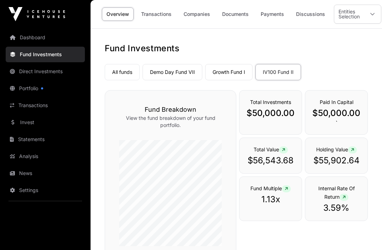
click at [34, 38] on link "Dashboard" at bounding box center [45, 38] width 79 height 16
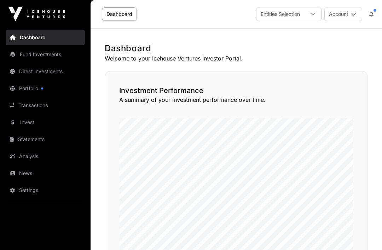
click at [314, 13] on icon at bounding box center [312, 14] width 5 height 5
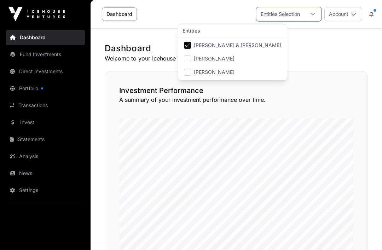
scroll to position [7, 5]
click at [362, 81] on div "Investment Performance A summary of your investment performance over time." at bounding box center [236, 164] width 263 height 187
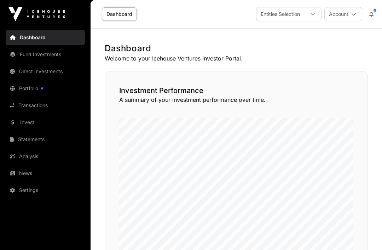
click at [355, 16] on icon at bounding box center [353, 14] width 5 height 5
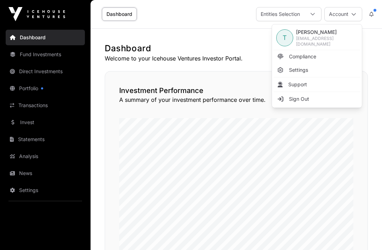
click at [171, 15] on div "Dashboard Entities Selection Account" at bounding box center [236, 14] width 283 height 28
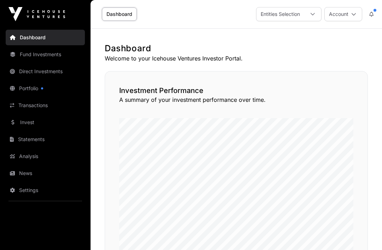
click at [50, 71] on link "Direct Investments" at bounding box center [45, 72] width 79 height 16
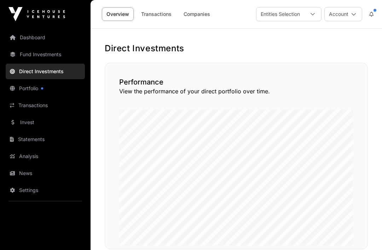
click at [206, 13] on link "Companies" at bounding box center [197, 13] width 36 height 13
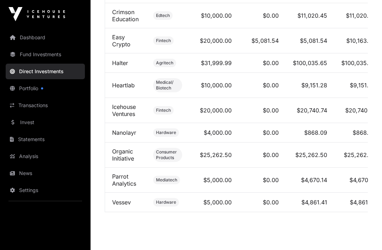
click at [124, 42] on link "Easy Crypto" at bounding box center [121, 41] width 18 height 14
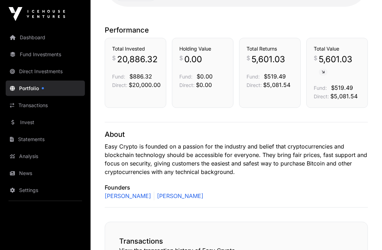
scroll to position [185, 0]
click at [312, 155] on p "Easy Crypto is founded on a passion for the industry and belief that cryptocurr…" at bounding box center [236, 159] width 263 height 34
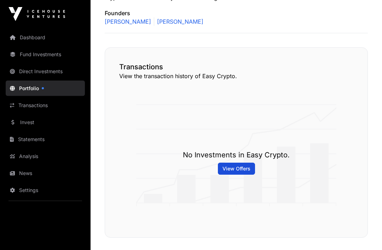
scroll to position [395, 0]
